Goal: Task Accomplishment & Management: Use online tool/utility

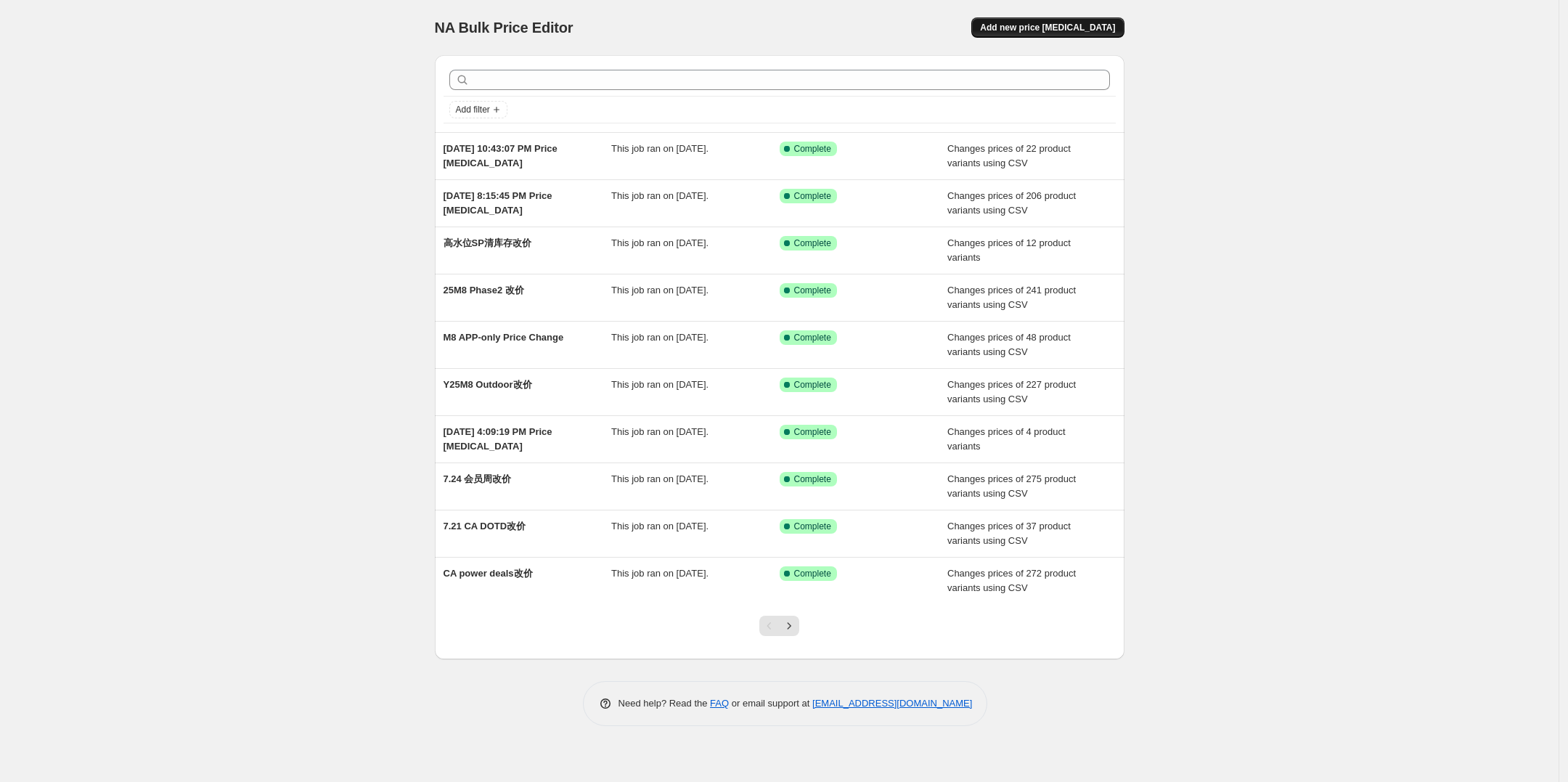
click at [1031, 26] on span "Add new price [MEDICAL_DATA]" at bounding box center [1047, 27] width 135 height 12
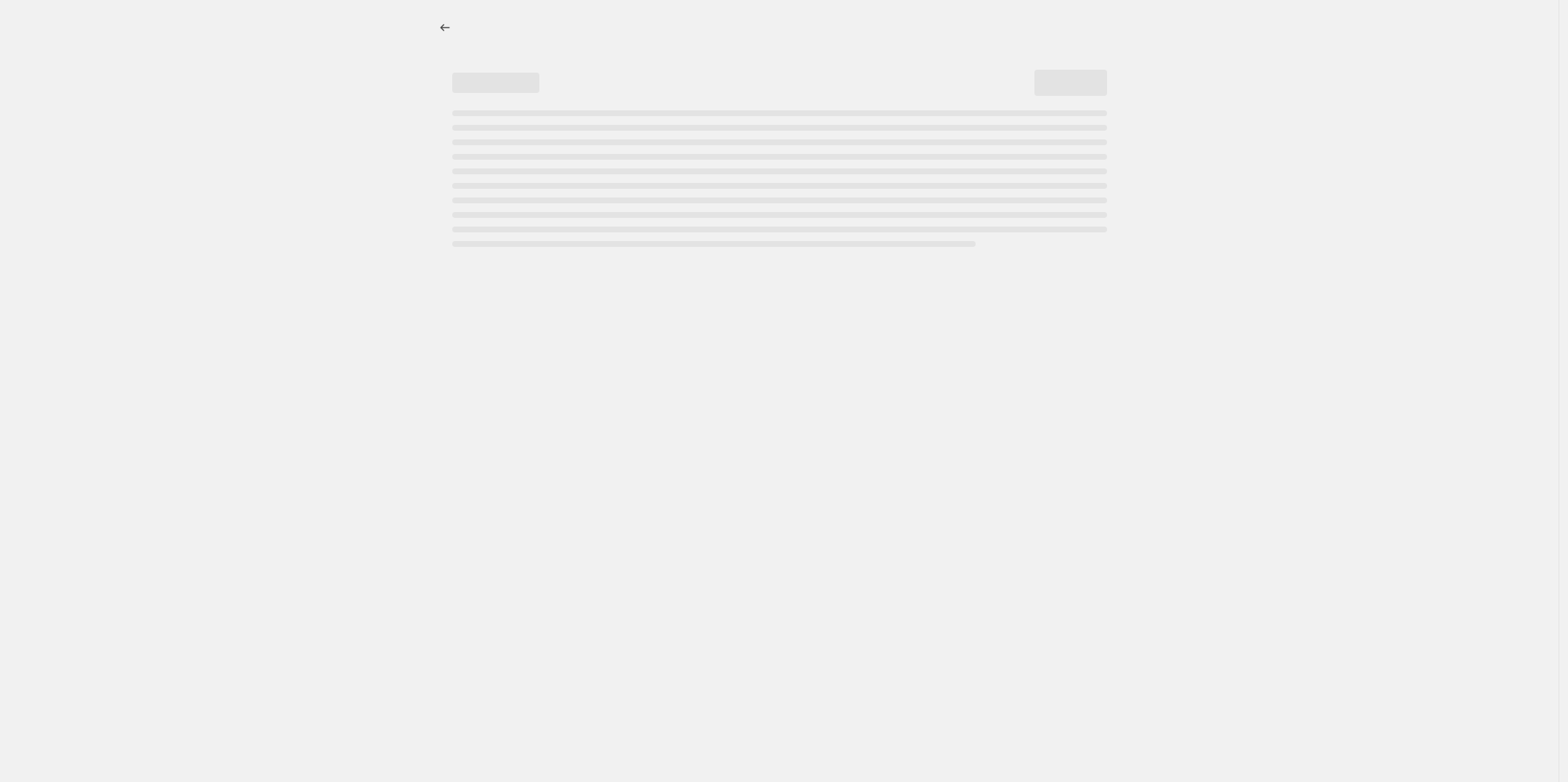
select select "percentage"
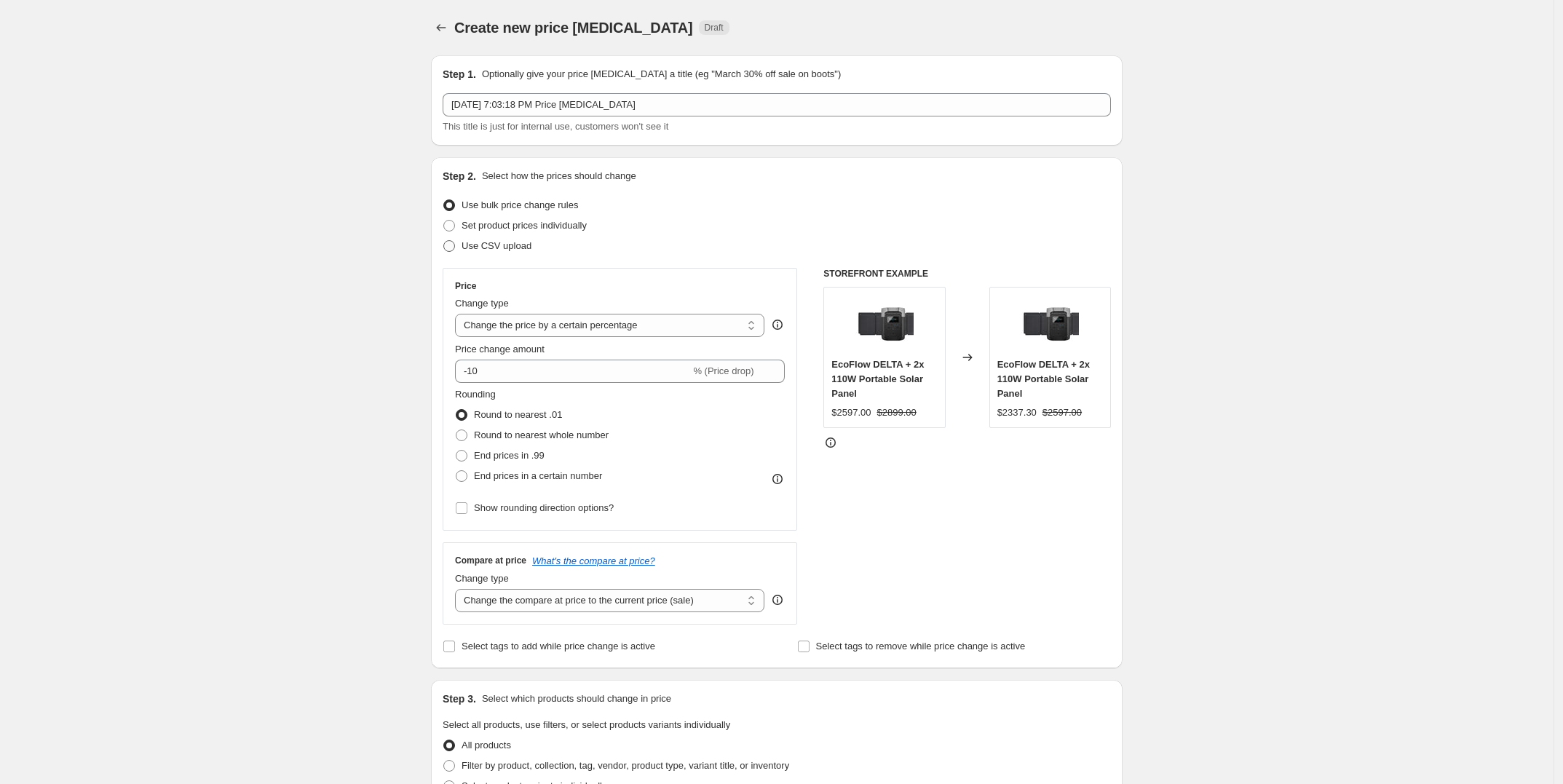
click at [508, 244] on span "Use CSV upload" at bounding box center [497, 246] width 70 height 11
click at [444, 241] on input "Use CSV upload" at bounding box center [443, 240] width 1 height 1
radio input "true"
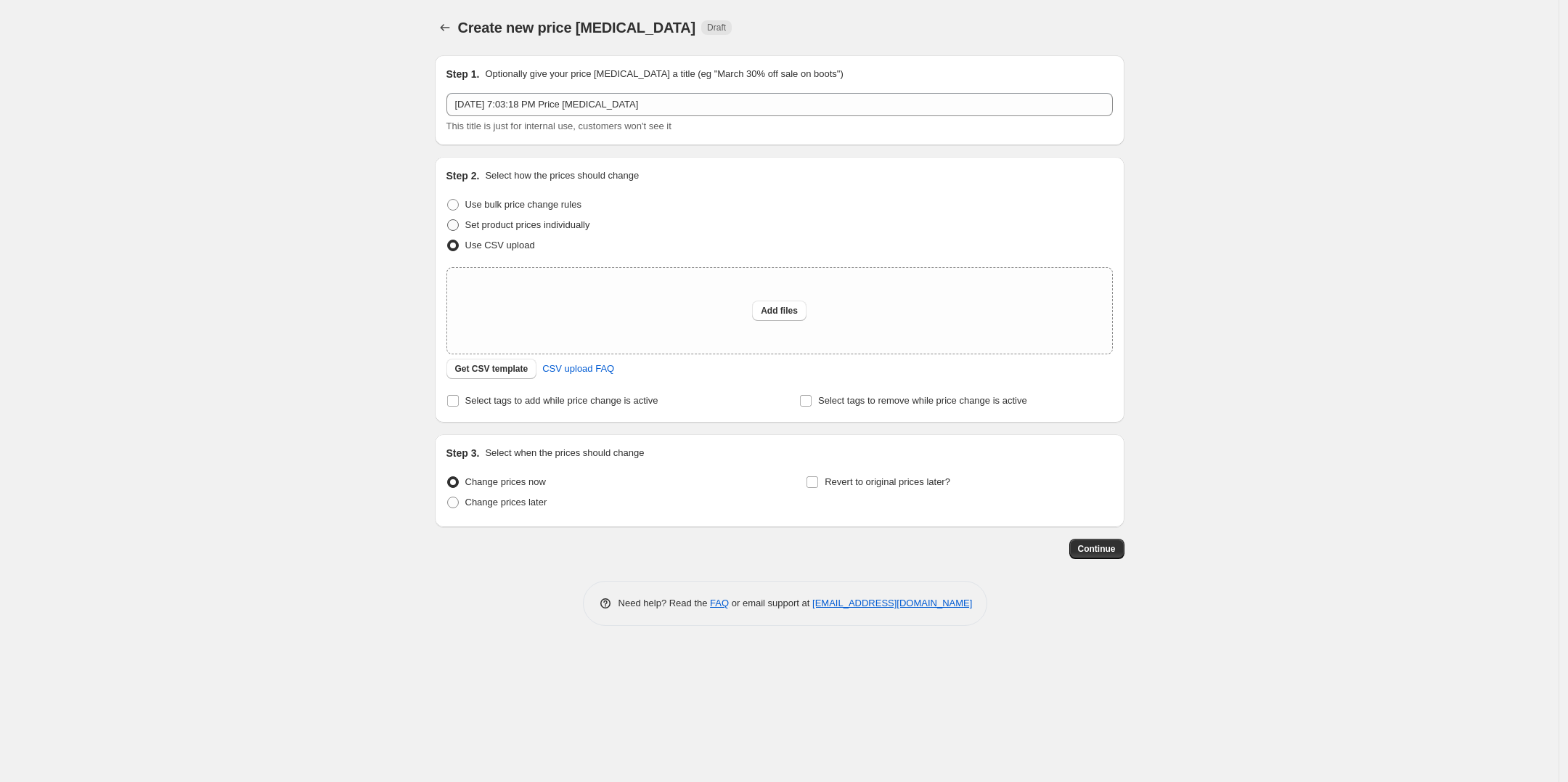
click at [531, 224] on span "Set product prices individually" at bounding box center [528, 224] width 125 height 11
click at [448, 220] on input "Set product prices individually" at bounding box center [447, 219] width 1 height 1
radio input "true"
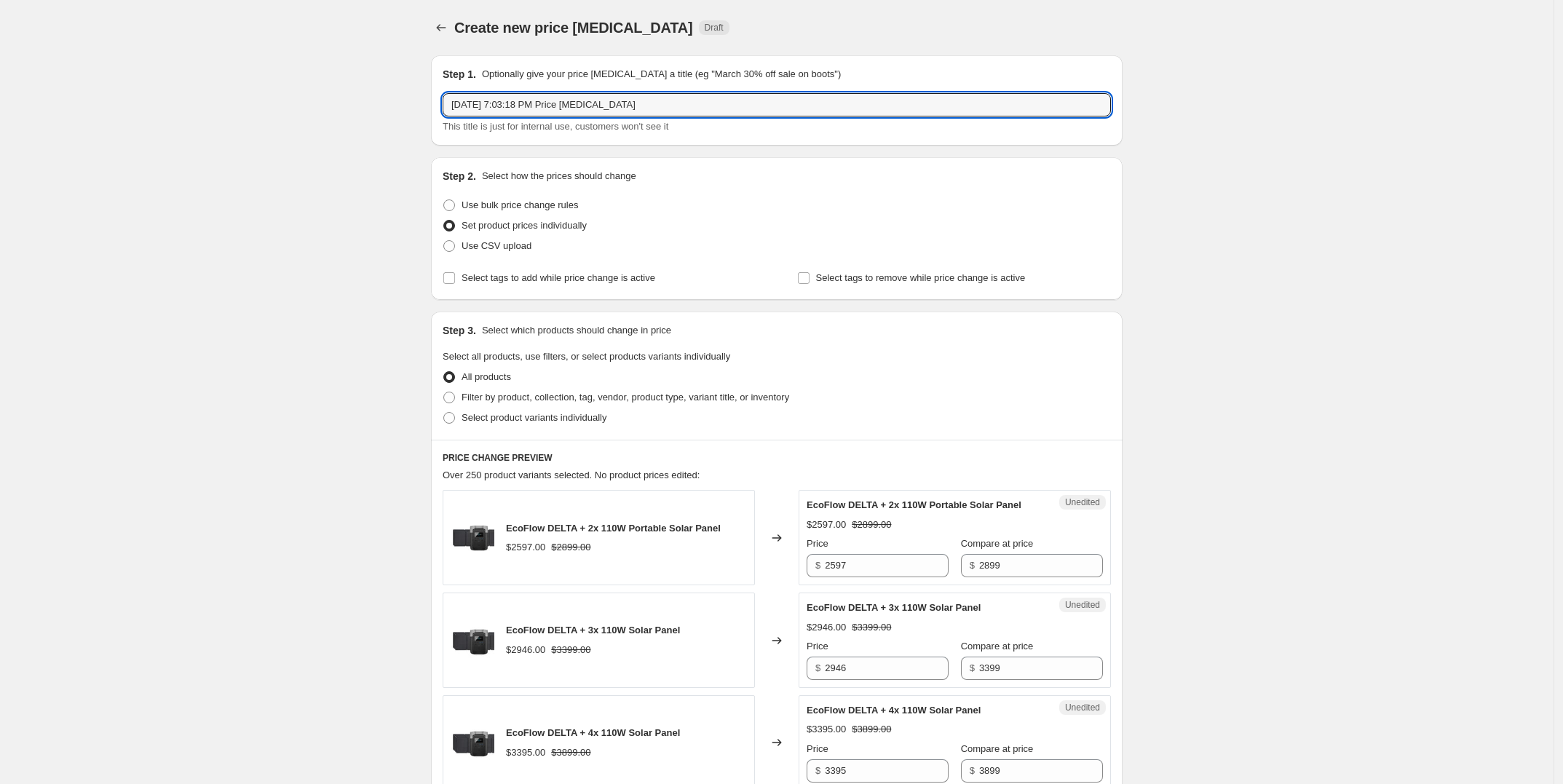
drag, startPoint x: 659, startPoint y: 100, endPoint x: 425, endPoint y: 99, distance: 234.0
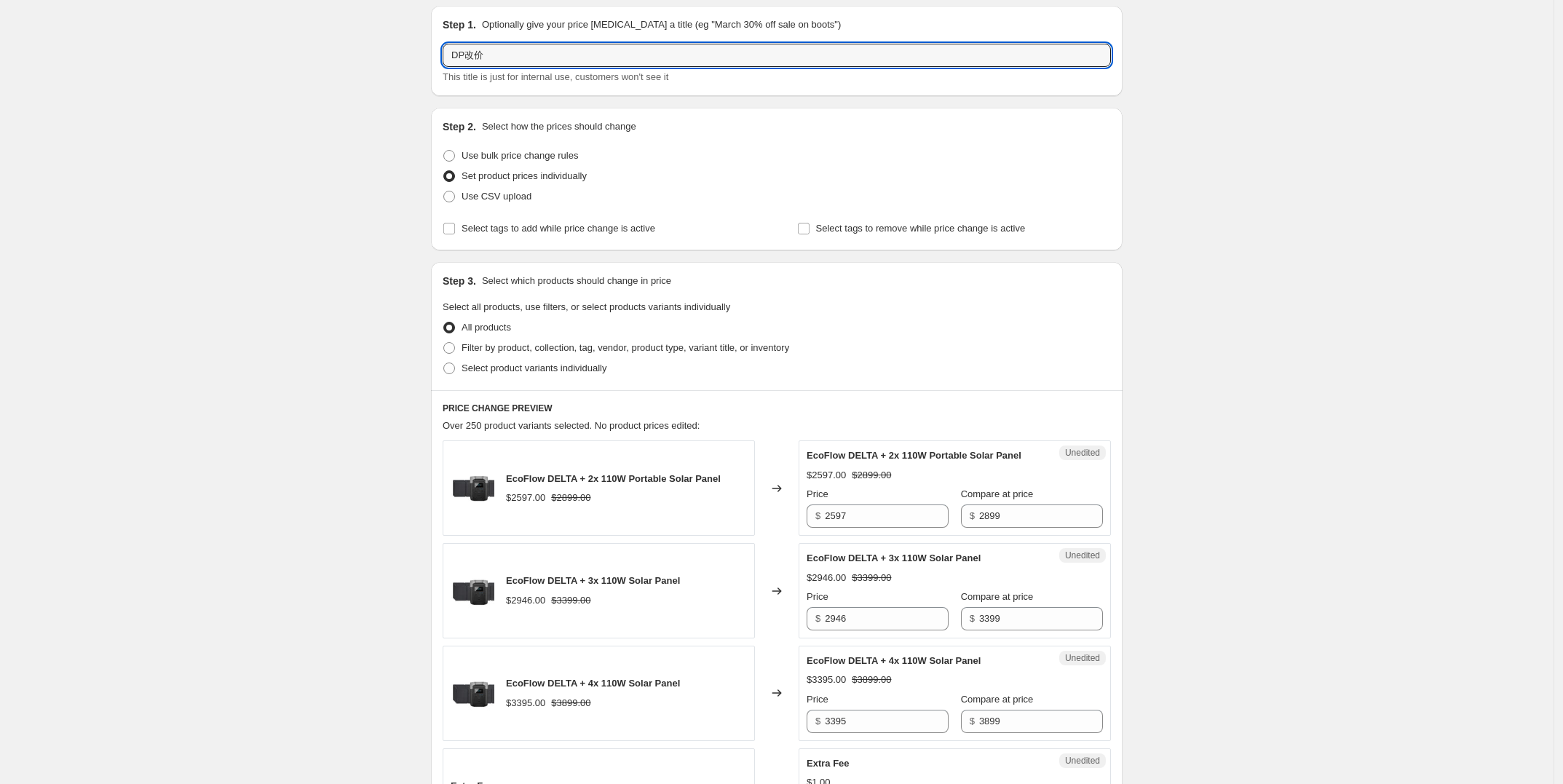
scroll to position [91, 0]
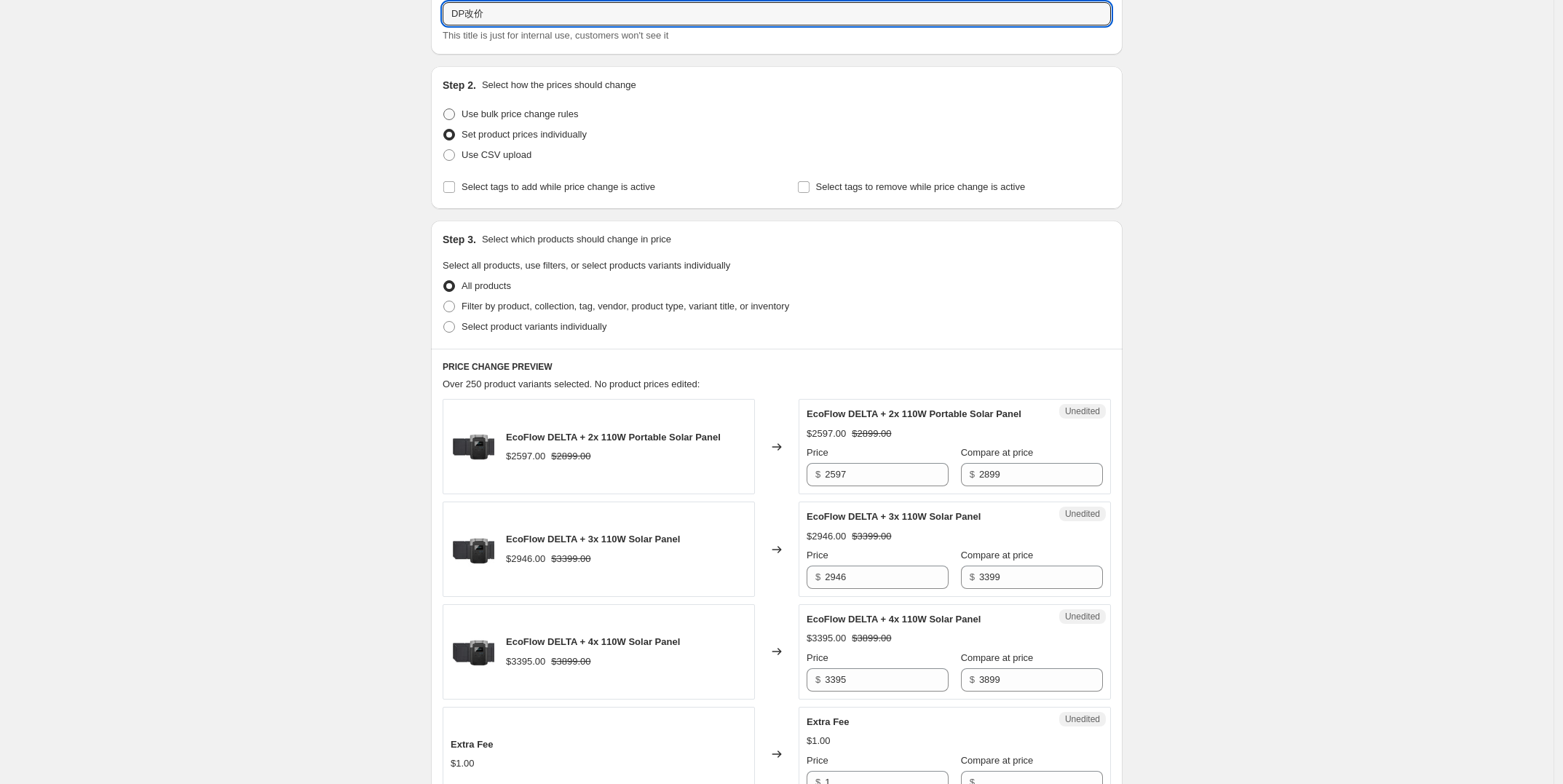
type input "DP改价"
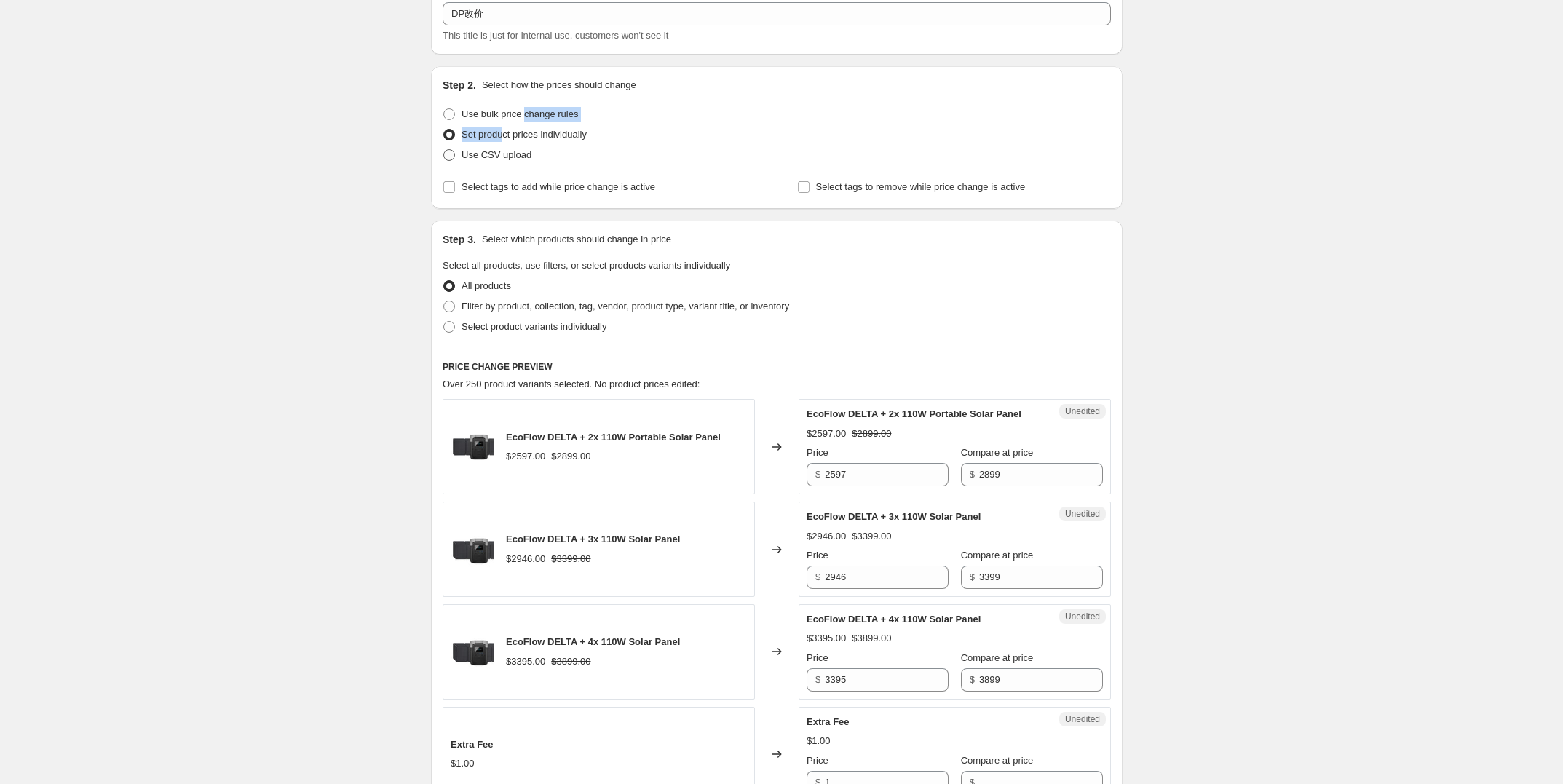
drag, startPoint x: 529, startPoint y: 110, endPoint x: 500, endPoint y: 146, distance: 46.2
click at [500, 146] on ul "Use bulk price change rules Set product prices individually Use CSV upload" at bounding box center [776, 134] width 669 height 61
click at [455, 157] on span at bounding box center [449, 155] width 12 height 12
click at [444, 150] on input "Use CSV upload" at bounding box center [443, 149] width 1 height 1
radio input "true"
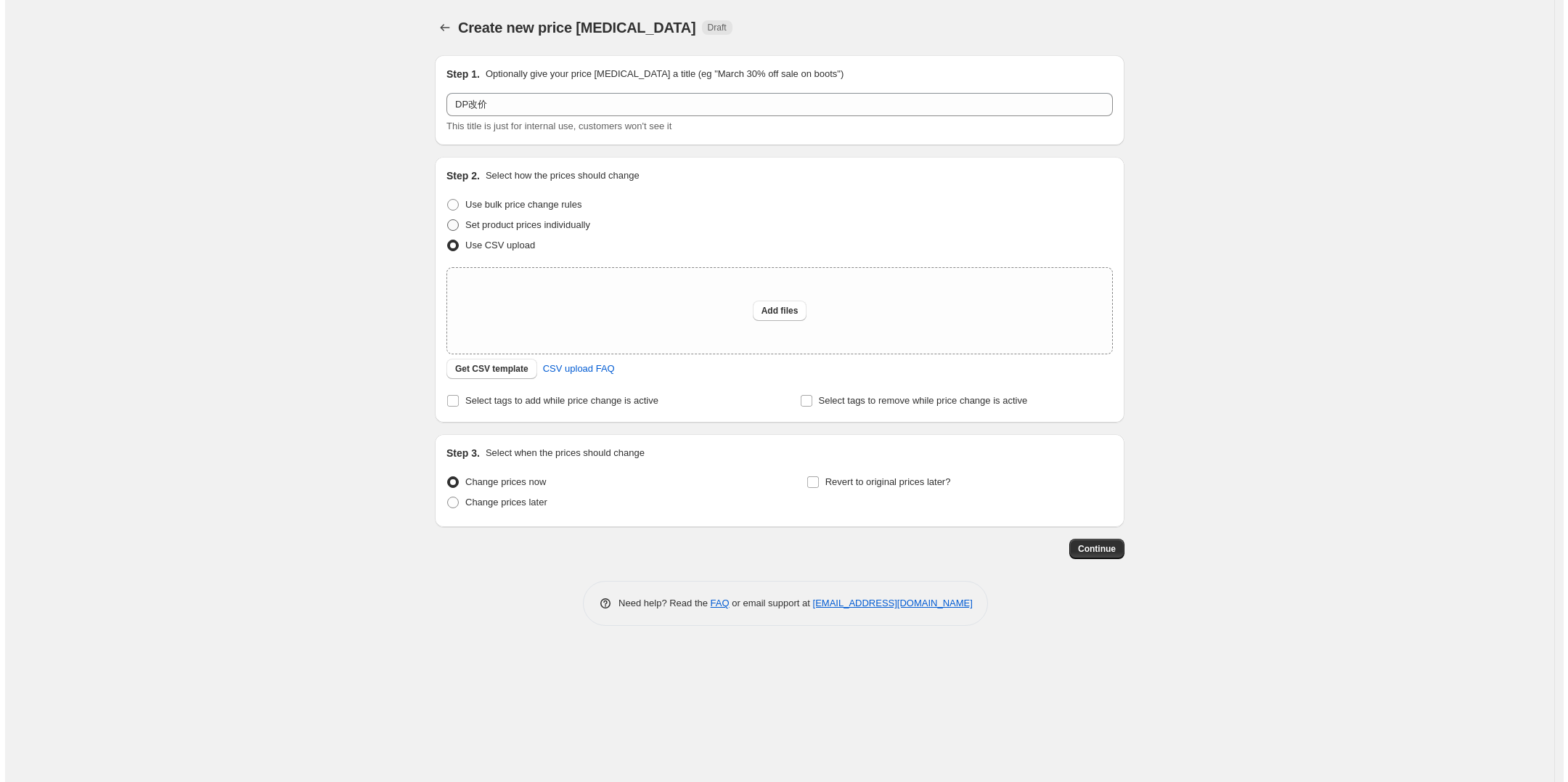
scroll to position [0, 0]
click at [763, 322] on div "Add files" at bounding box center [779, 311] width 665 height 86
type input "C:\fakepath\csv_template_user_41260 - DP剔除满减-1.csv"
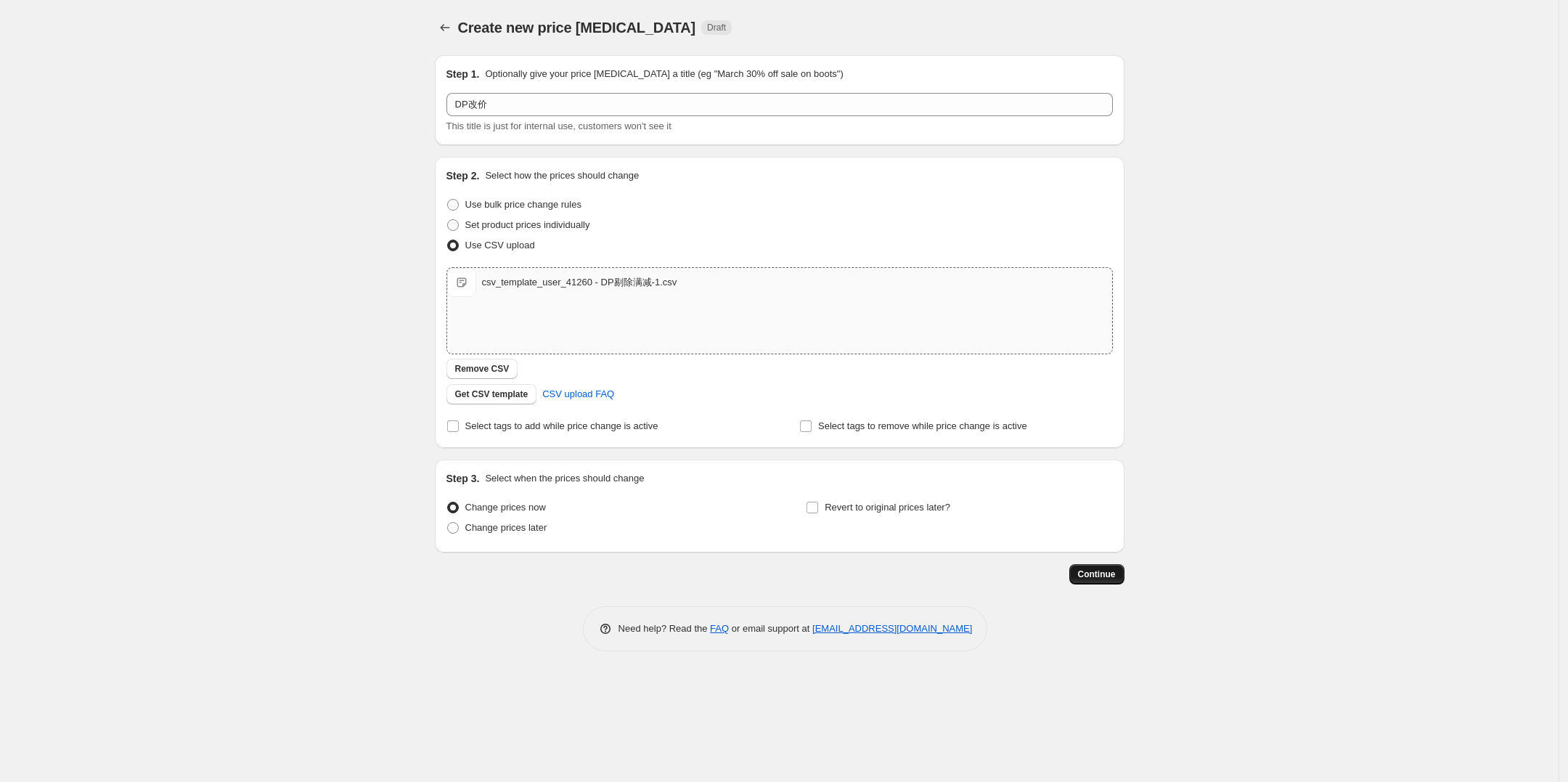
click at [1105, 579] on span "Continue" at bounding box center [1097, 574] width 38 height 12
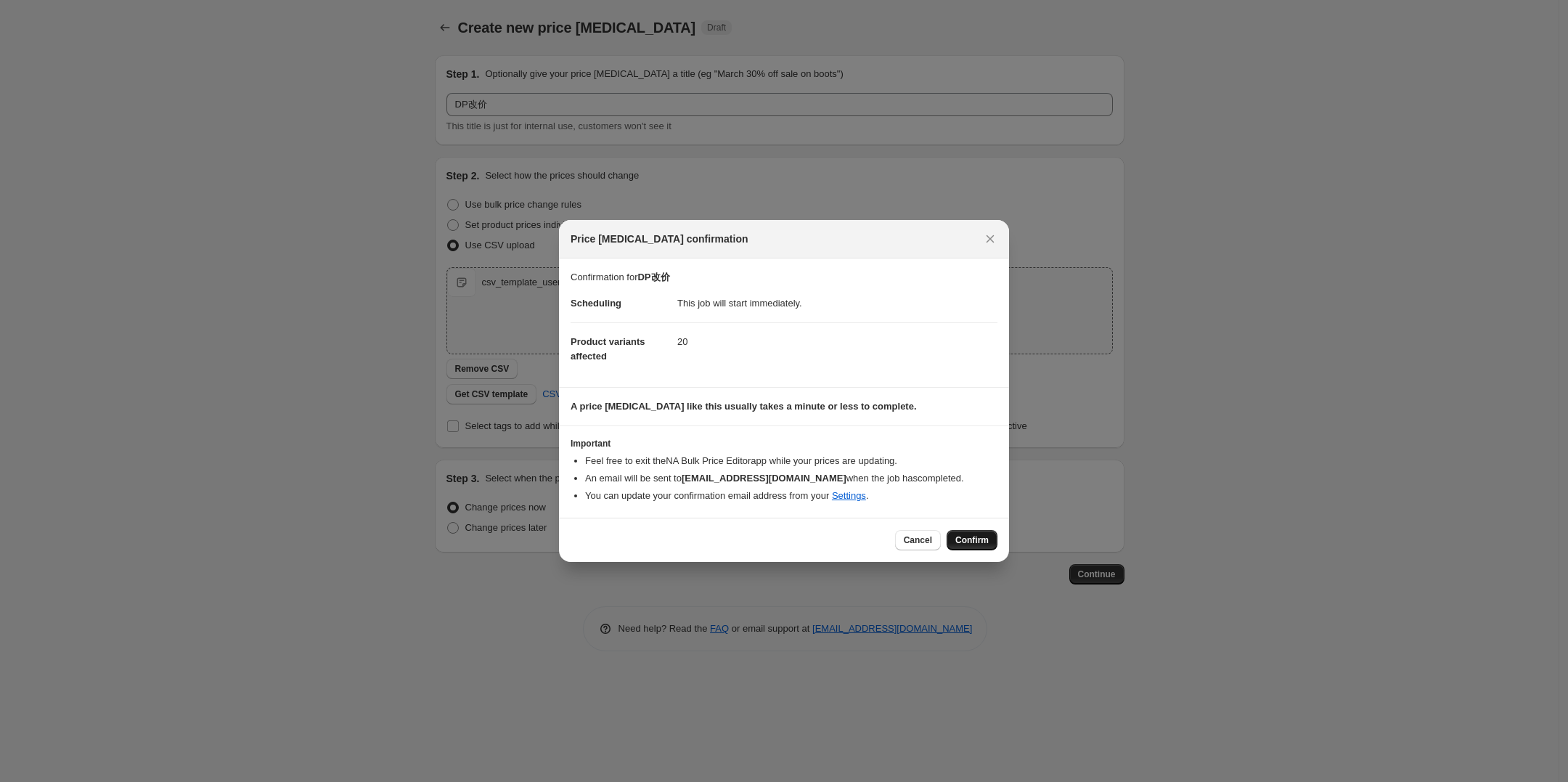
click at [968, 532] on button "Confirm" at bounding box center [972, 539] width 51 height 20
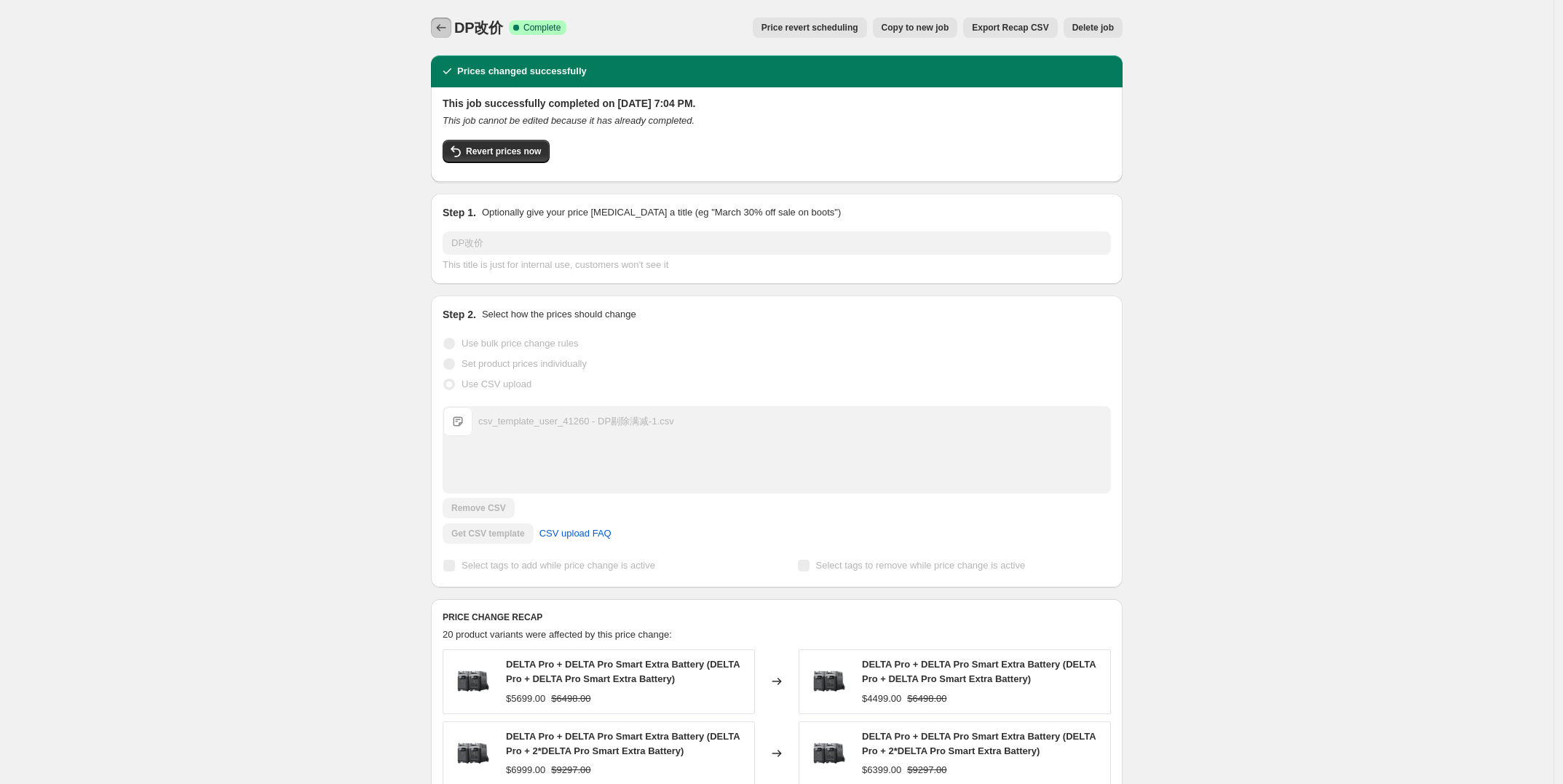
click at [441, 25] on icon "Price change jobs" at bounding box center [442, 27] width 15 height 15
